Goal: Register for event/course

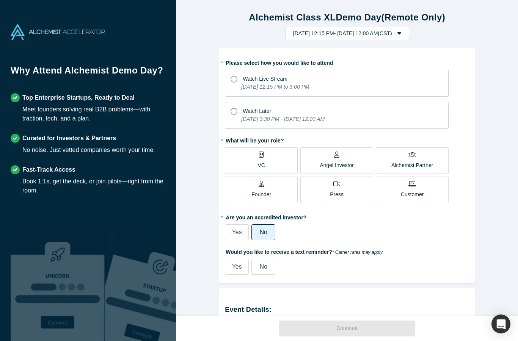
click at [235, 78] on icon at bounding box center [233, 79] width 7 height 7
click at [0, 0] on input "Watch Live Stream [DATE] 12:15 PM to 3:00 PM" at bounding box center [0, 0] width 0 height 0
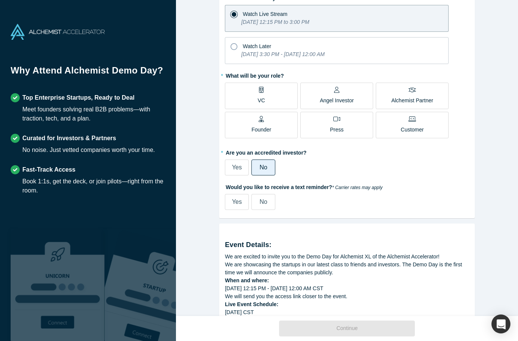
scroll to position [66, 0]
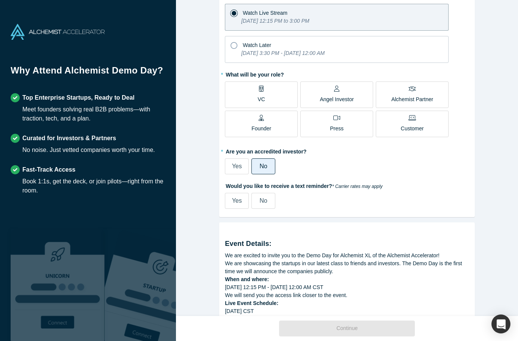
click at [347, 94] on div "Angel Investor" at bounding box center [336, 95] width 34 height 18
click at [0, 0] on input "Angel Investor" at bounding box center [0, 0] width 0 height 0
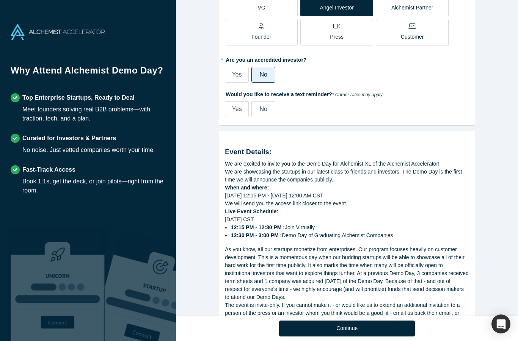
scroll to position [162, 0]
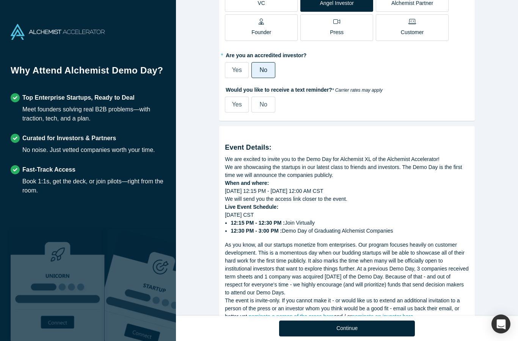
click at [233, 108] on div "Yes" at bounding box center [237, 104] width 10 height 9
click at [0, 0] on input "Yes" at bounding box center [0, 0] width 0 height 0
select select "US"
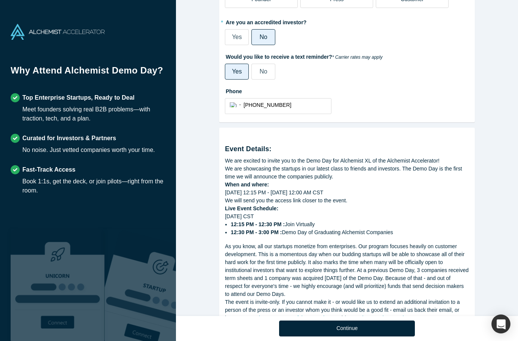
scroll to position [205, 0]
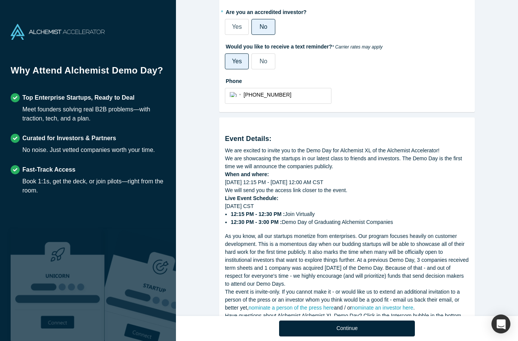
click at [229, 101] on div "International [GEOGRAPHIC_DATA] [GEOGRAPHIC_DATA] [GEOGRAPHIC_DATA] [GEOGRAPHIC…" at bounding box center [278, 96] width 106 height 16
click at [233, 97] on select "International [GEOGRAPHIC_DATA] [GEOGRAPHIC_DATA] [GEOGRAPHIC_DATA] [GEOGRAPHIC…" at bounding box center [237, 94] width 14 height 11
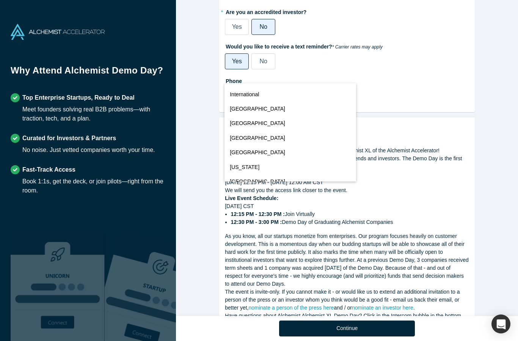
scroll to position [3351, 0]
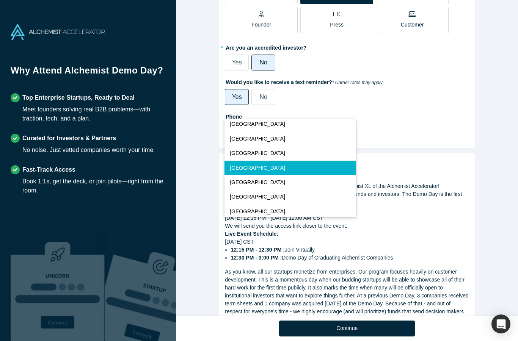
click at [293, 168] on button "[GEOGRAPHIC_DATA]" at bounding box center [289, 168] width 131 height 14
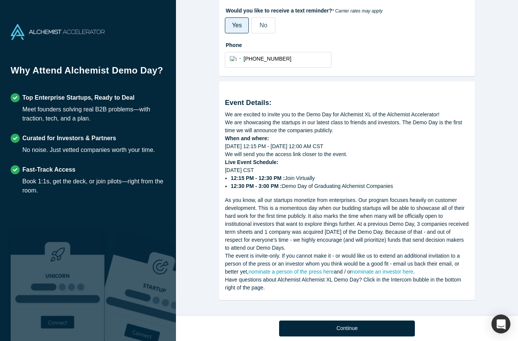
scroll to position [242, 0]
click at [367, 324] on button "Continue" at bounding box center [347, 329] width 136 height 16
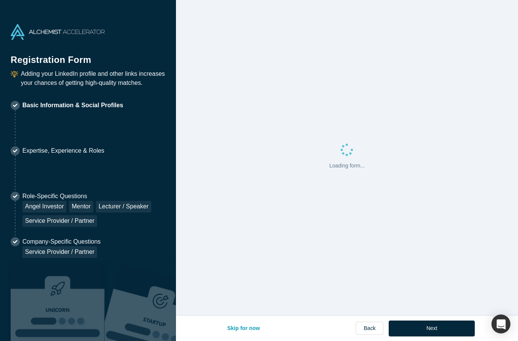
select select "US"
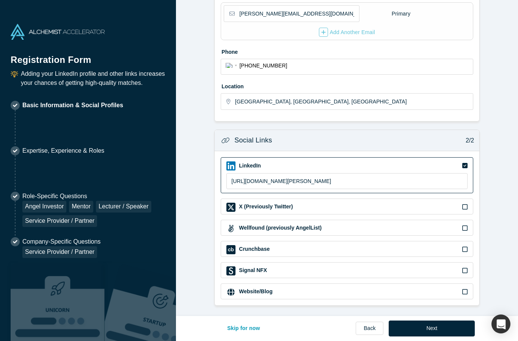
scroll to position [175, 0]
click at [433, 329] on button "Next" at bounding box center [431, 329] width 86 height 16
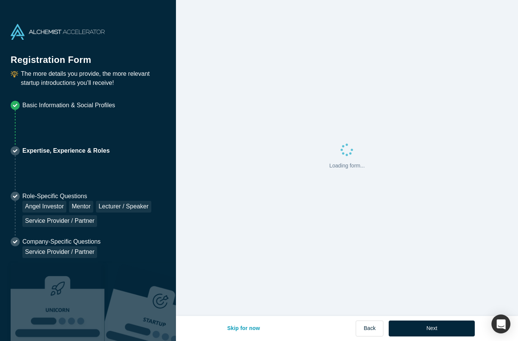
scroll to position [0, 0]
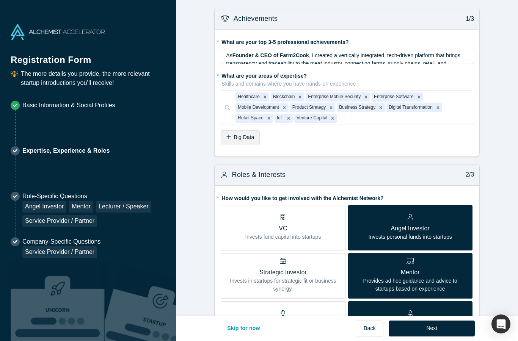
click at [439, 336] on button "Next" at bounding box center [431, 329] width 86 height 16
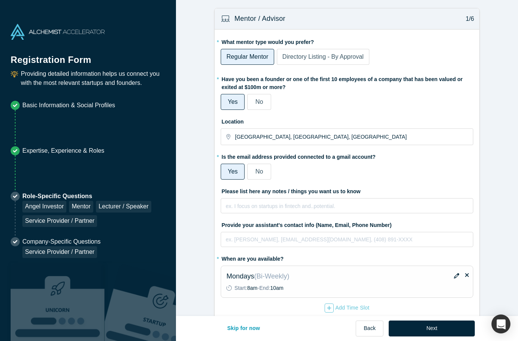
click at [444, 336] on button "Next" at bounding box center [431, 329] width 86 height 16
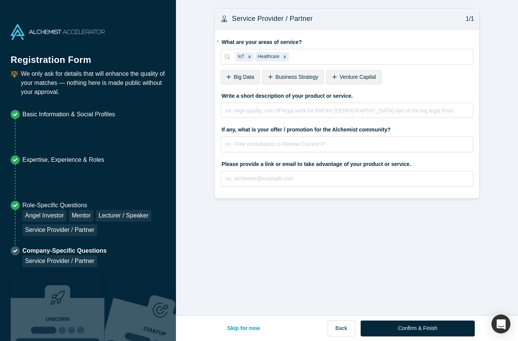
click at [438, 329] on button "Confirm & Finish" at bounding box center [417, 329] width 114 height 16
